Goal: Task Accomplishment & Management: Manage account settings

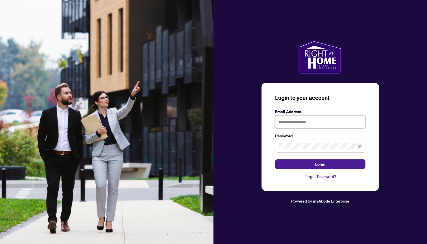
click at [301, 122] on input "text" at bounding box center [320, 122] width 90 height 13
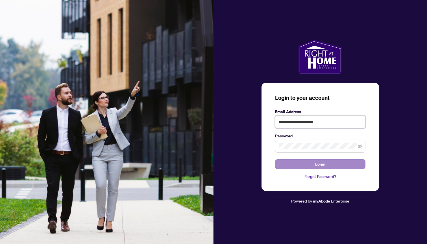
type input "**********"
click at [316, 161] on span "Login" at bounding box center [320, 164] width 10 height 9
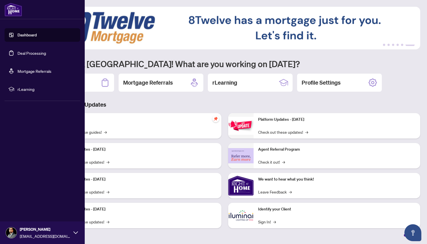
click at [28, 88] on span "rLearning" at bounding box center [47, 89] width 59 height 6
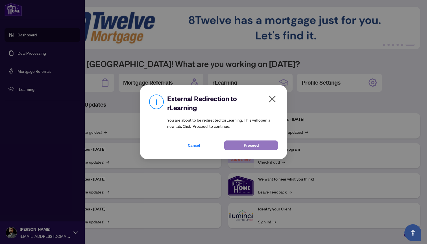
click at [243, 145] on button "Proceed" at bounding box center [251, 146] width 54 height 10
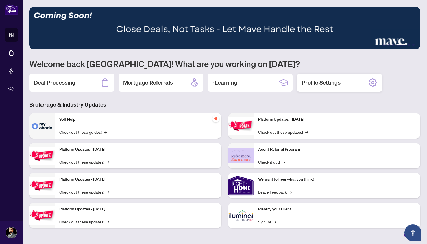
click at [363, 88] on div "Profile Settings" at bounding box center [339, 83] width 85 height 18
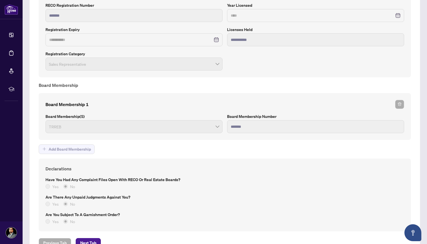
scroll to position [394, 0]
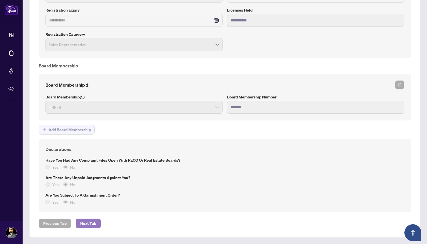
click at [88, 224] on span "Next Tab" at bounding box center [88, 223] width 16 height 9
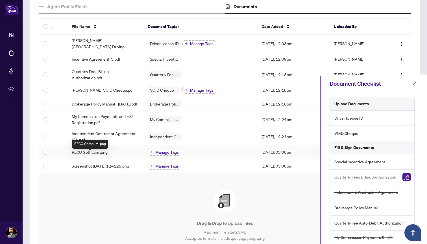
click at [96, 155] on span "RECO Gothaum .png" at bounding box center [90, 152] width 36 height 6
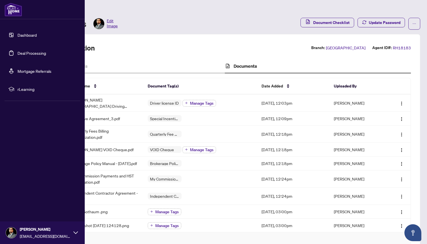
click at [36, 70] on link "Mortgage Referrals" at bounding box center [35, 71] width 34 height 5
